Goal: Connect with others: Connect with others

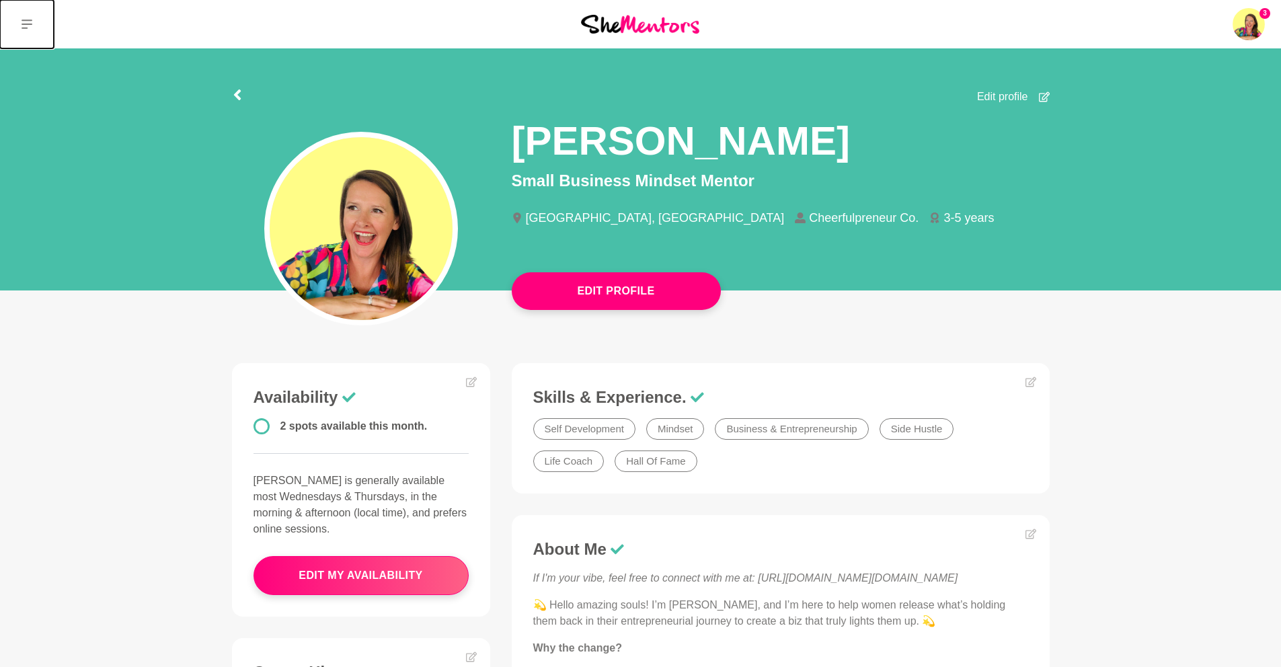
click at [24, 24] on icon at bounding box center [27, 24] width 11 height 9
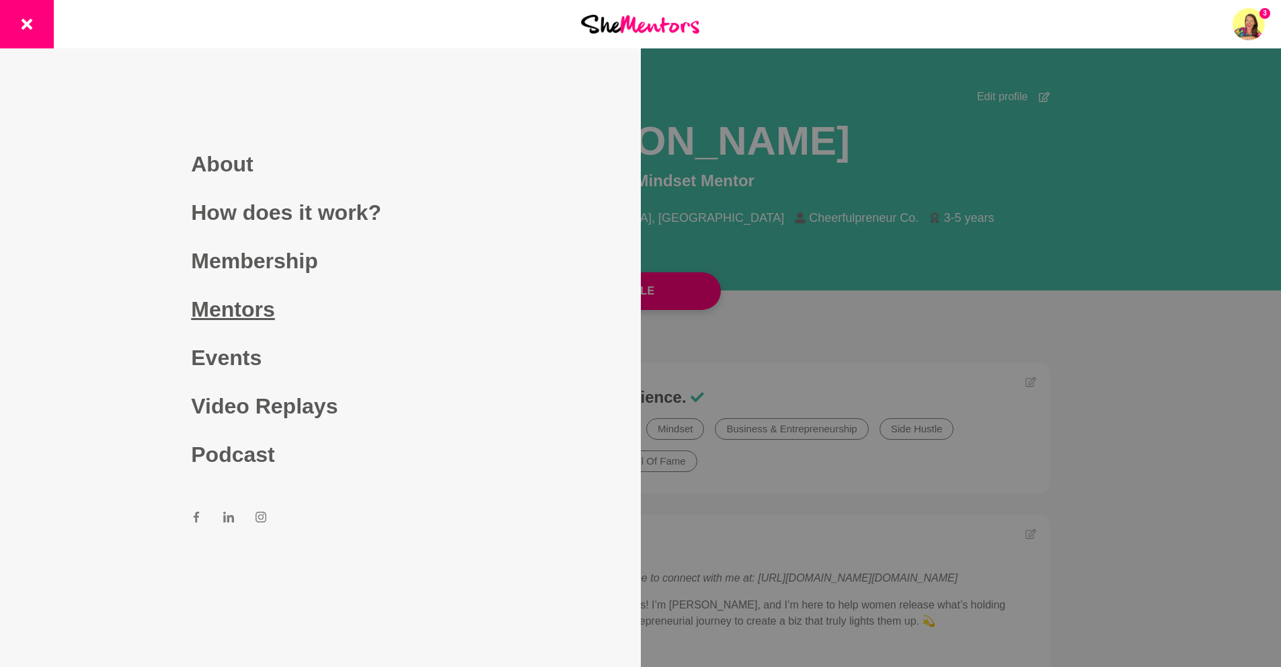
click at [238, 309] on link "Mentors" at bounding box center [320, 309] width 258 height 48
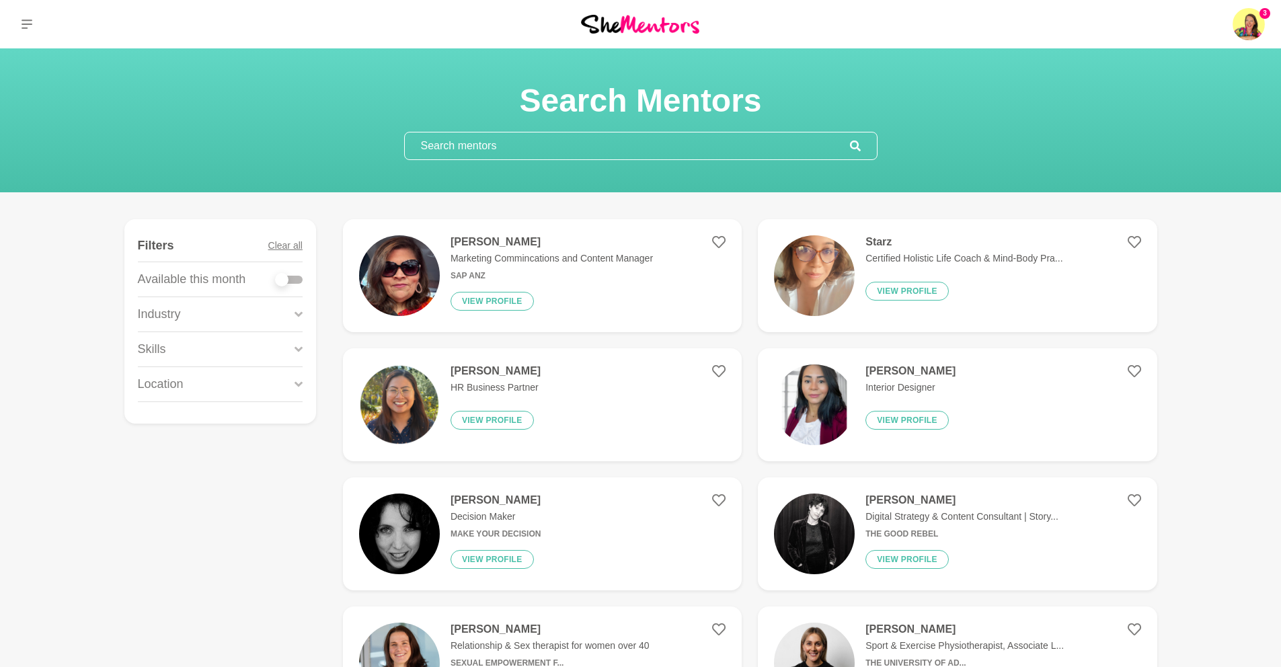
click at [554, 149] on input "text" at bounding box center [627, 146] width 445 height 27
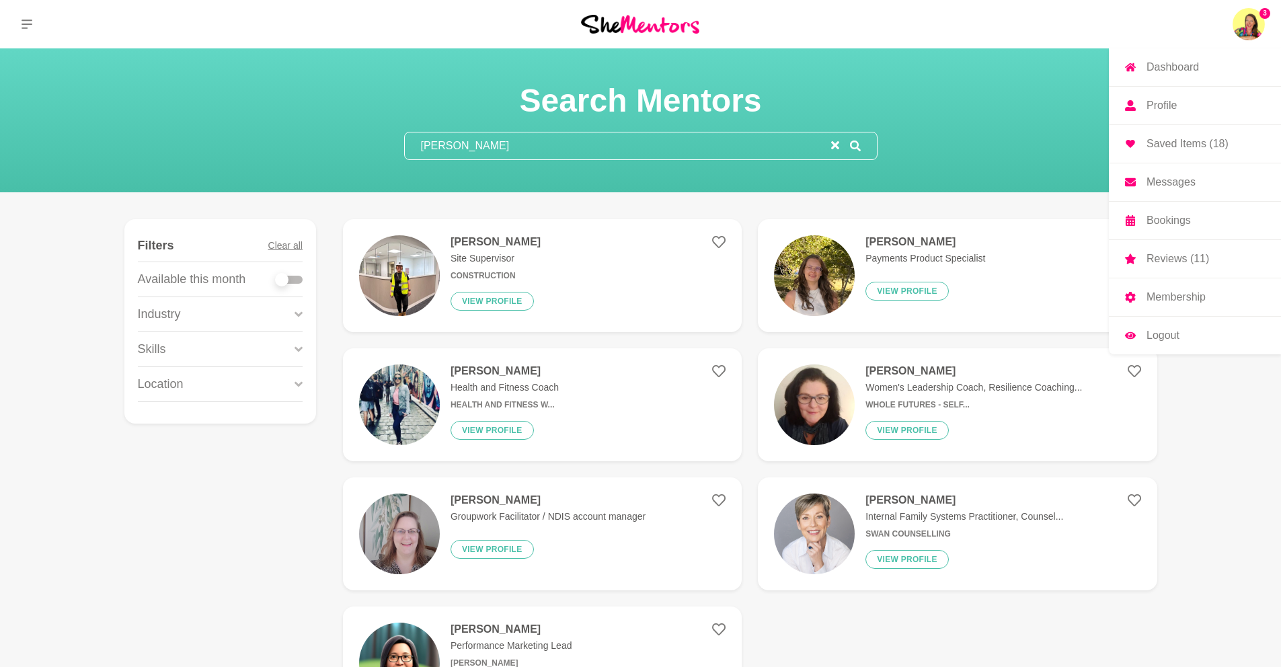
type input "[PERSON_NAME]"
click at [1256, 19] on img at bounding box center [1249, 24] width 32 height 32
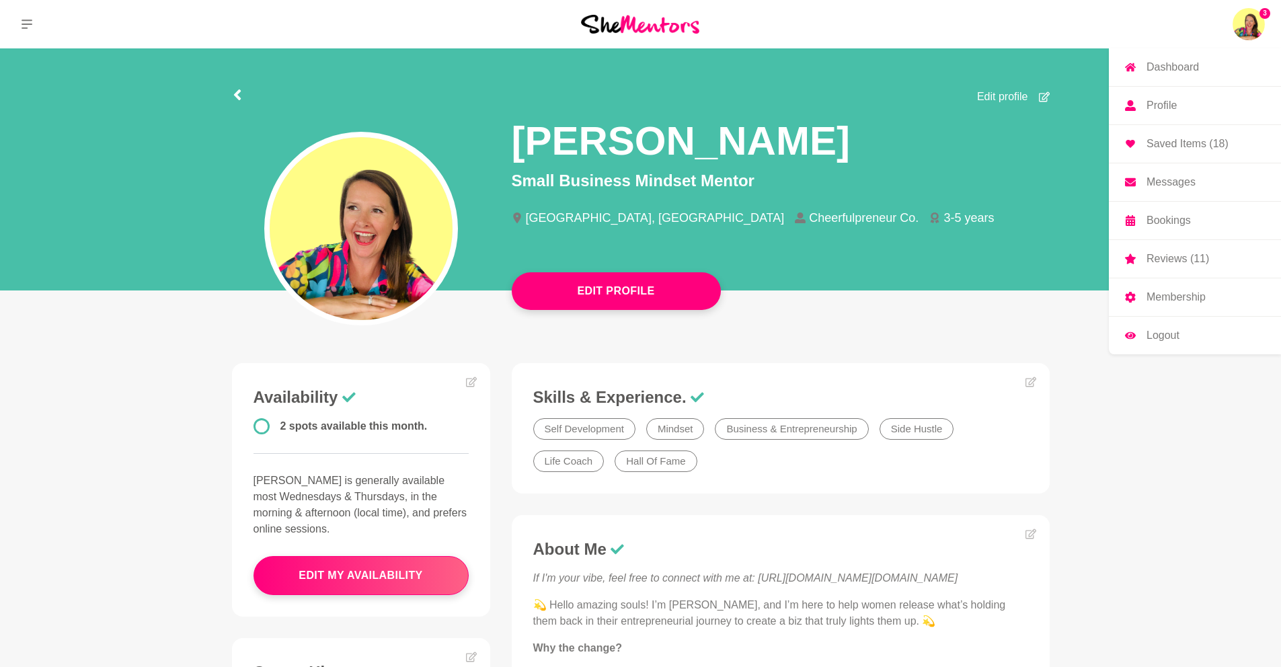
click at [1169, 178] on p "Messages" at bounding box center [1171, 182] width 49 height 11
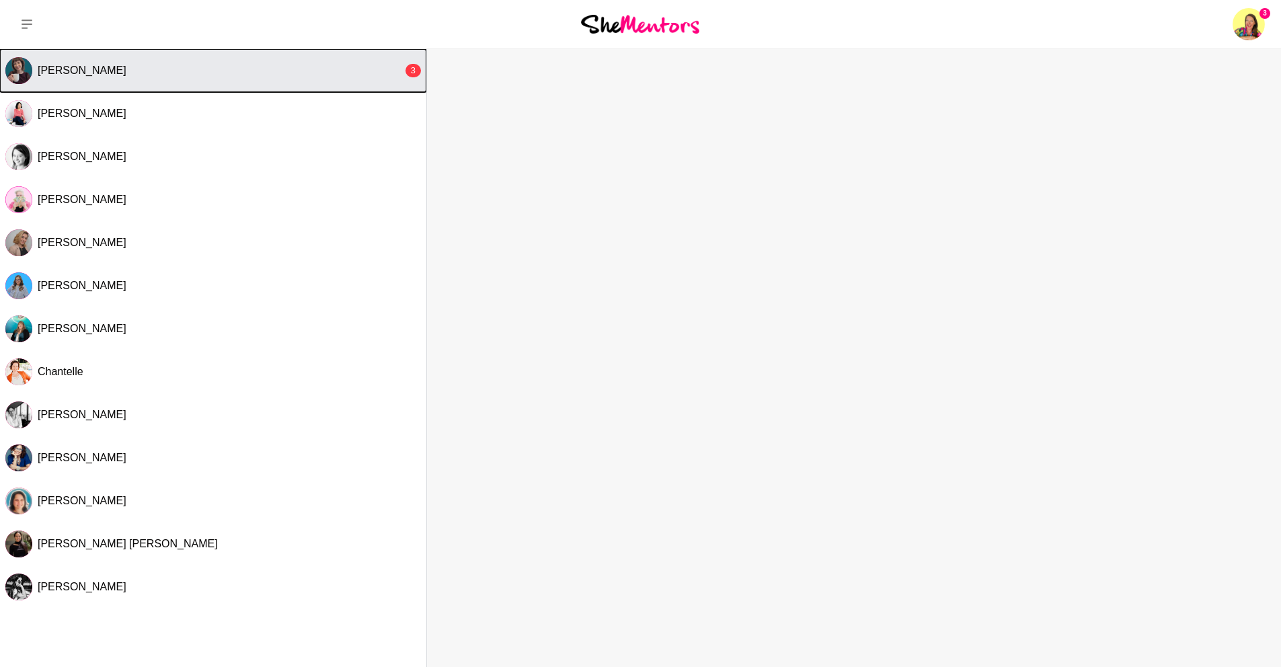
click at [146, 80] on button "[PERSON_NAME] 3" at bounding box center [213, 70] width 426 height 43
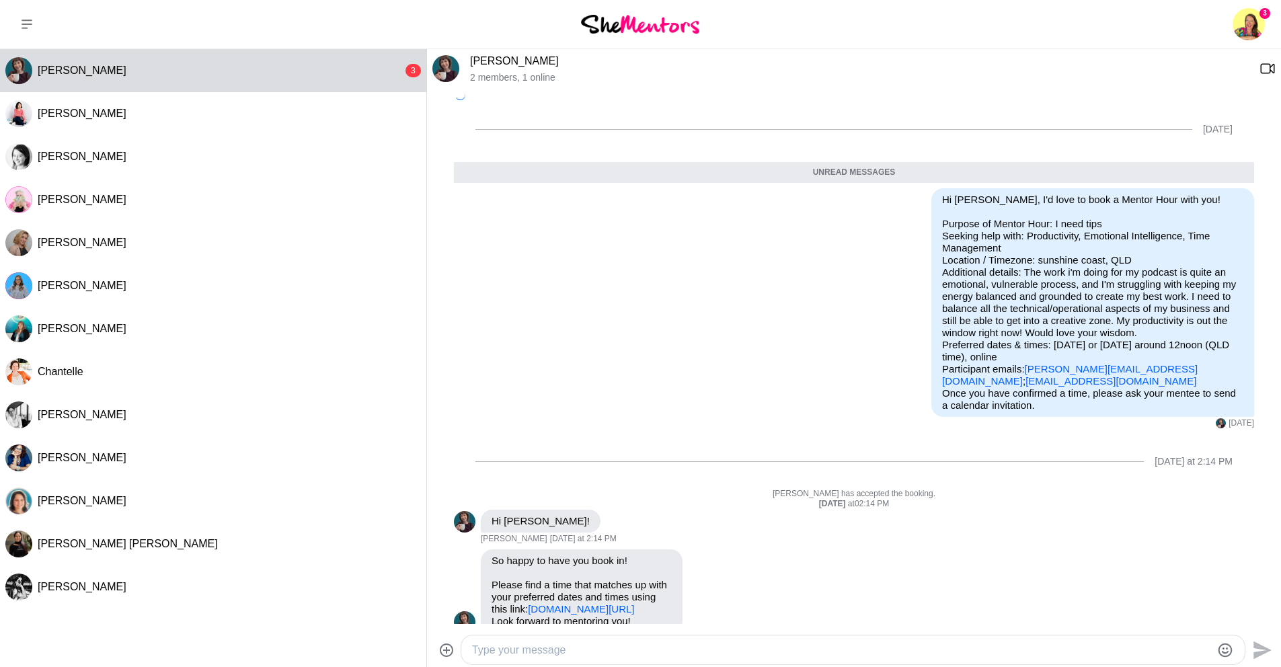
scroll to position [77, 0]
